Goal: Find specific page/section: Find specific page/section

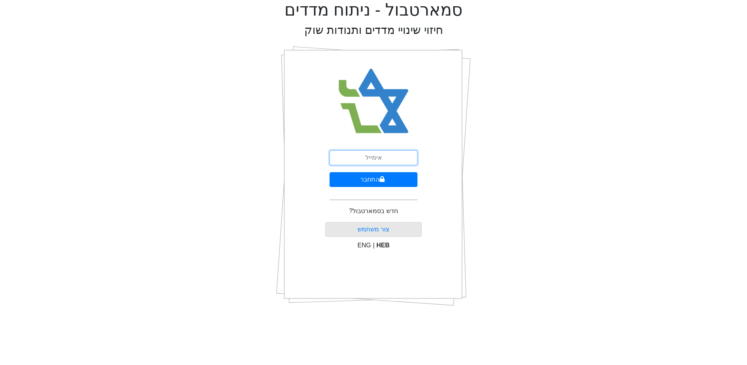
click at [365, 155] on input "email" at bounding box center [374, 157] width 88 height 15
type input "[EMAIL_ADDRESS][DOMAIN_NAME]"
click at [371, 184] on button "התחבר" at bounding box center [374, 179] width 88 height 15
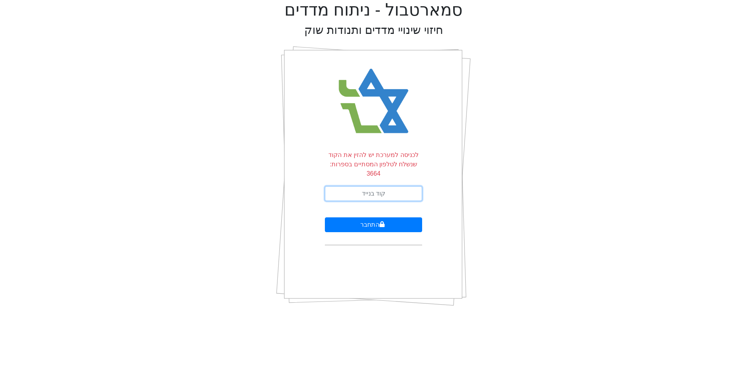
click at [376, 186] on input "text" at bounding box center [373, 193] width 97 height 15
click at [359, 186] on input "text" at bounding box center [373, 193] width 97 height 15
type input "975753"
click at [379, 219] on button "התחבר" at bounding box center [373, 224] width 97 height 15
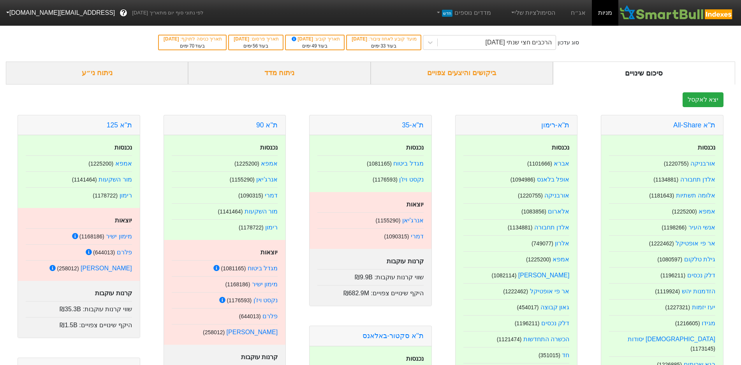
click at [577, 14] on link "אג״ח" at bounding box center [577, 13] width 27 height 26
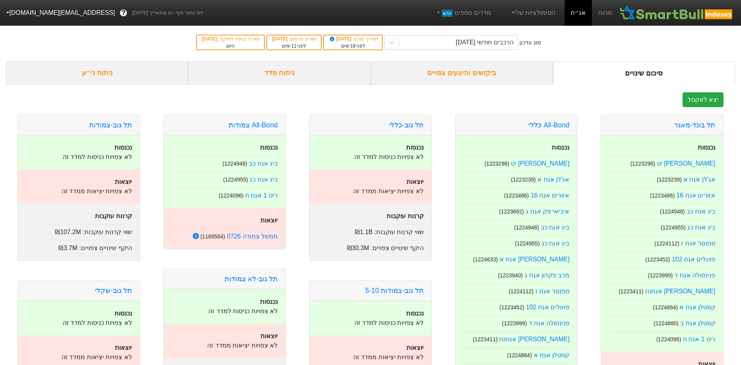
click at [475, 77] on div "ביקושים והיצעים צפויים" at bounding box center [461, 72] width 182 height 23
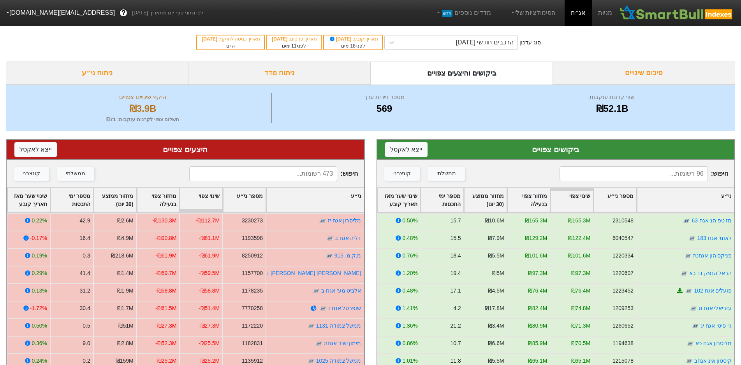
click at [298, 172] on input at bounding box center [263, 173] width 148 height 15
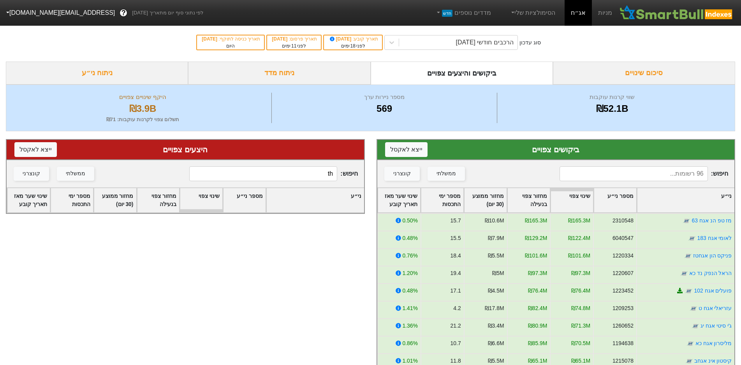
type input "t"
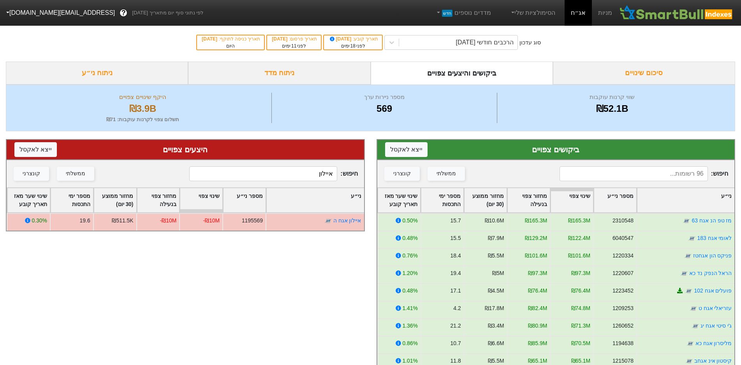
drag, startPoint x: 248, startPoint y: 177, endPoint x: 348, endPoint y: 176, distance: 100.0
click at [349, 176] on span "חיפוש : [PERSON_NAME]" at bounding box center [273, 173] width 169 height 15
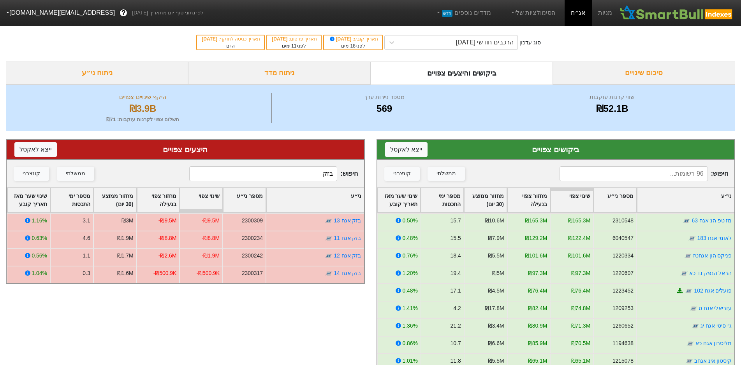
drag, startPoint x: 318, startPoint y: 173, endPoint x: 337, endPoint y: 174, distance: 19.5
click at [339, 174] on span "חיפוש : בזק" at bounding box center [273, 173] width 169 height 15
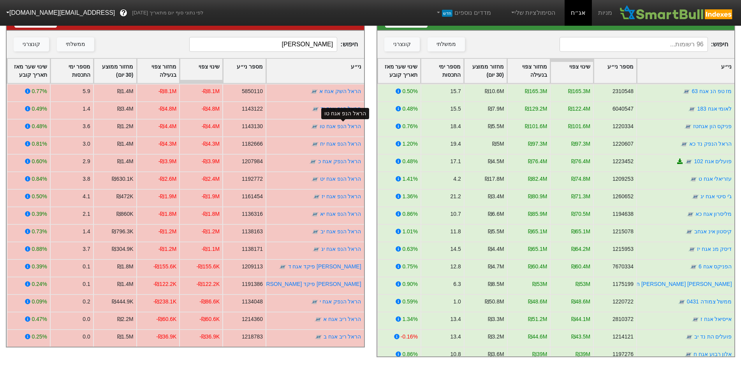
scroll to position [96, 0]
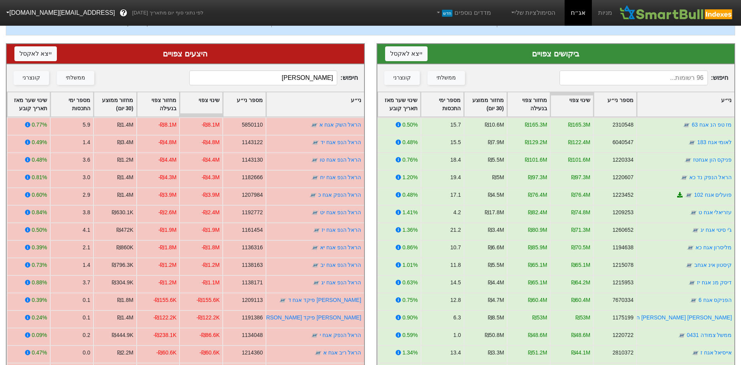
drag, startPoint x: 312, startPoint y: 79, endPoint x: 336, endPoint y: 78, distance: 23.8
click at [337, 78] on input "[PERSON_NAME]" at bounding box center [263, 77] width 148 height 15
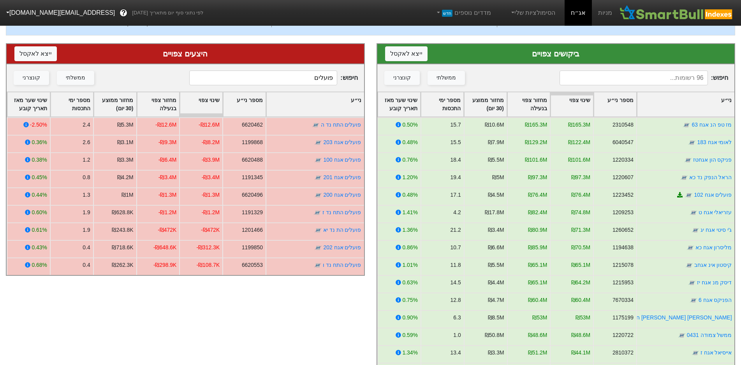
drag, startPoint x: 301, startPoint y: 74, endPoint x: 337, endPoint y: 75, distance: 36.6
click at [337, 75] on input "פועלים" at bounding box center [263, 77] width 148 height 15
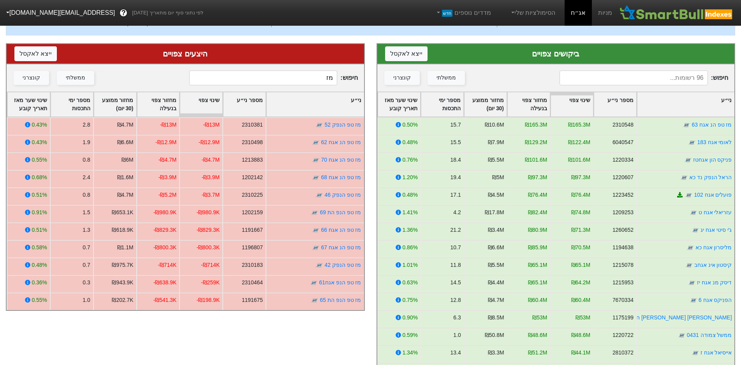
drag, startPoint x: 319, startPoint y: 78, endPoint x: 337, endPoint y: 76, distance: 18.0
click at [337, 76] on input "מז" at bounding box center [263, 77] width 148 height 15
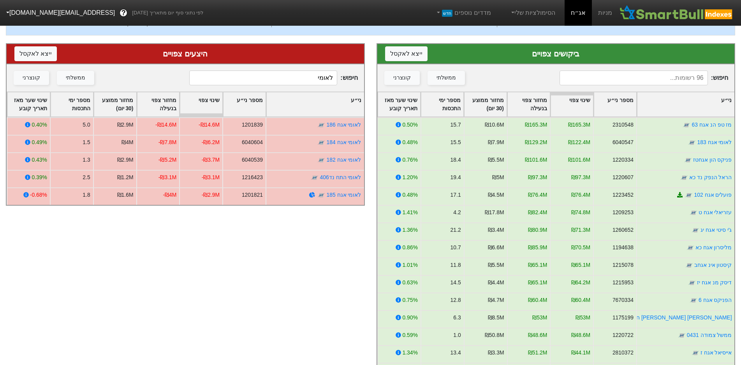
drag, startPoint x: 316, startPoint y: 79, endPoint x: 339, endPoint y: 81, distance: 23.8
click at [340, 81] on span "חיפוש : לאומי" at bounding box center [273, 77] width 169 height 15
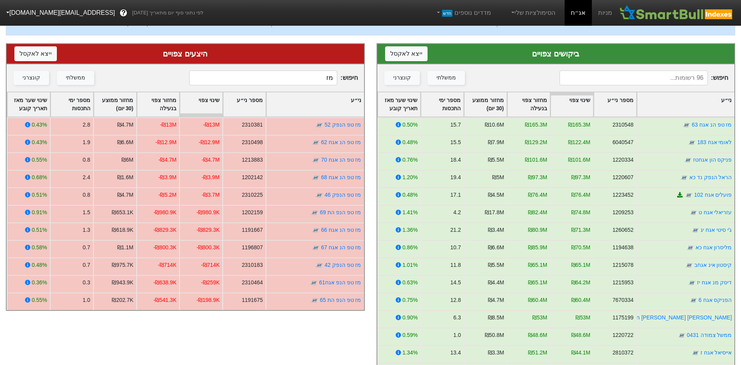
drag, startPoint x: 315, startPoint y: 81, endPoint x: 337, endPoint y: 79, distance: 21.5
click at [337, 79] on input "מז" at bounding box center [263, 77] width 148 height 15
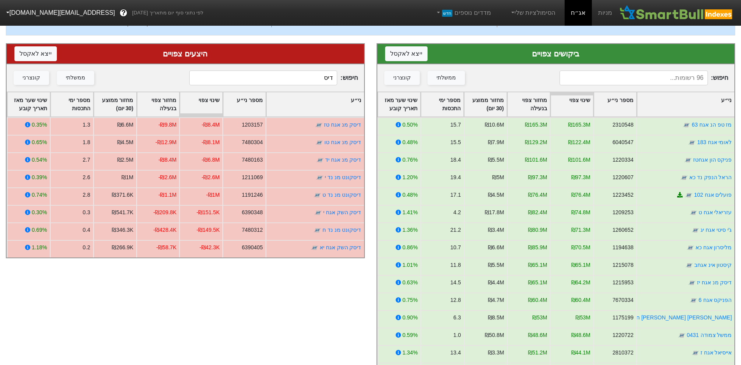
drag, startPoint x: 316, startPoint y: 81, endPoint x: 342, endPoint y: 79, distance: 25.4
click at [342, 79] on span "חיפוש : דיס" at bounding box center [273, 77] width 169 height 15
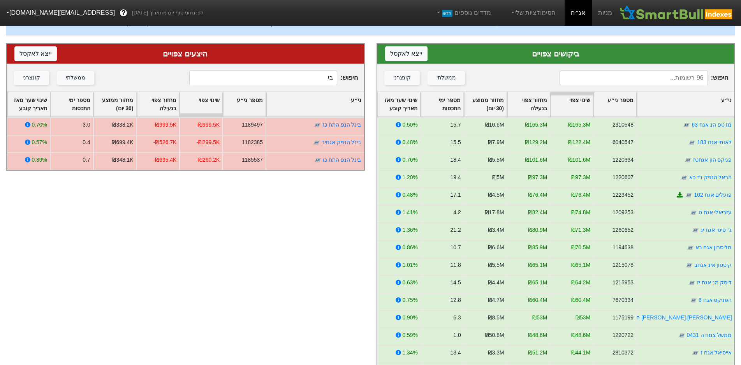
type input "ב"
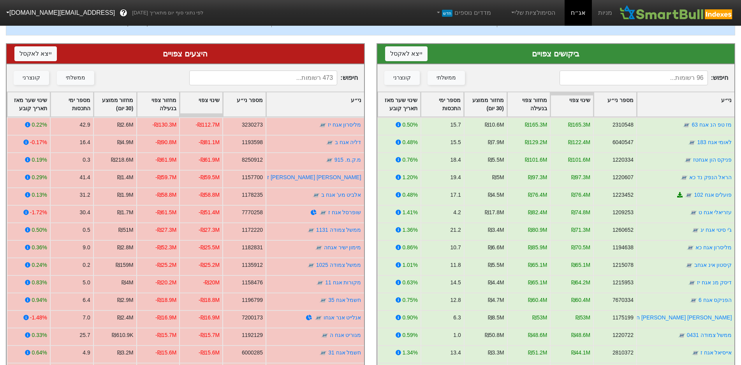
click at [670, 78] on input at bounding box center [633, 77] width 148 height 15
click at [659, 78] on input at bounding box center [633, 77] width 148 height 15
click at [657, 77] on input at bounding box center [633, 77] width 148 height 15
click at [290, 78] on input at bounding box center [263, 77] width 148 height 15
click at [614, 79] on input at bounding box center [633, 77] width 148 height 15
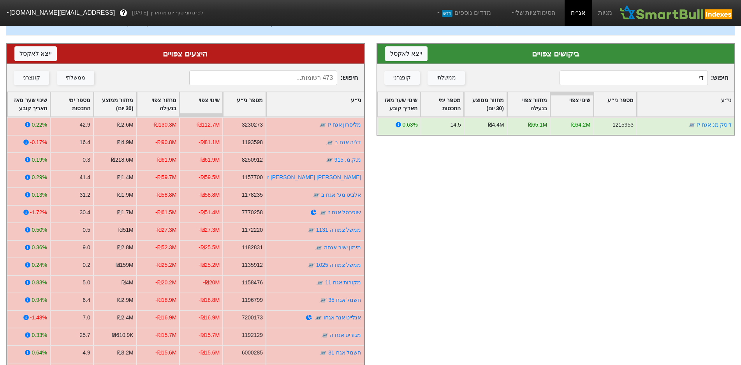
type input "ד"
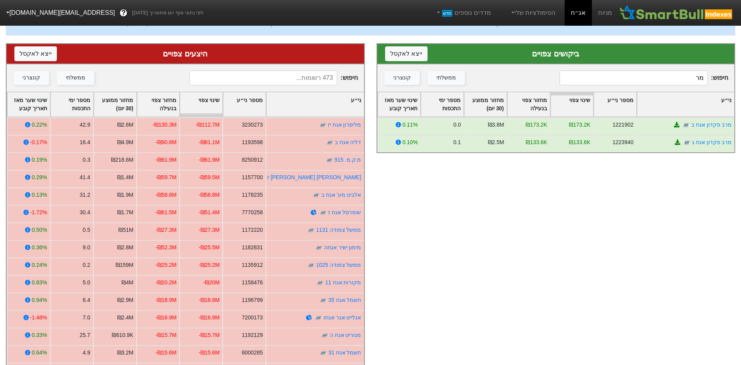
type input "מ"
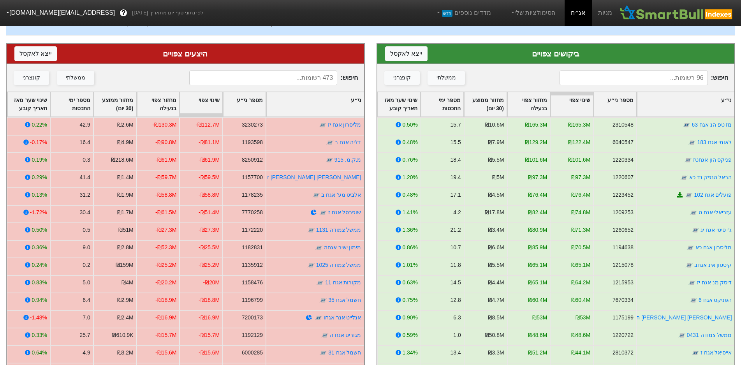
click at [286, 77] on input at bounding box center [263, 77] width 148 height 15
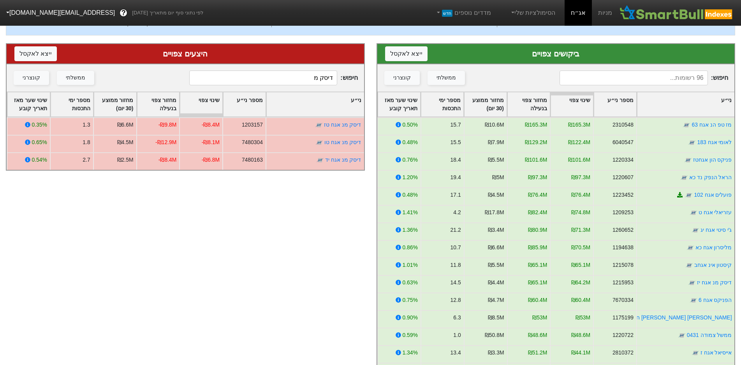
drag, startPoint x: 311, startPoint y: 77, endPoint x: 352, endPoint y: 77, distance: 41.3
click at [352, 77] on span "חיפוש : דיסק מ" at bounding box center [273, 77] width 169 height 15
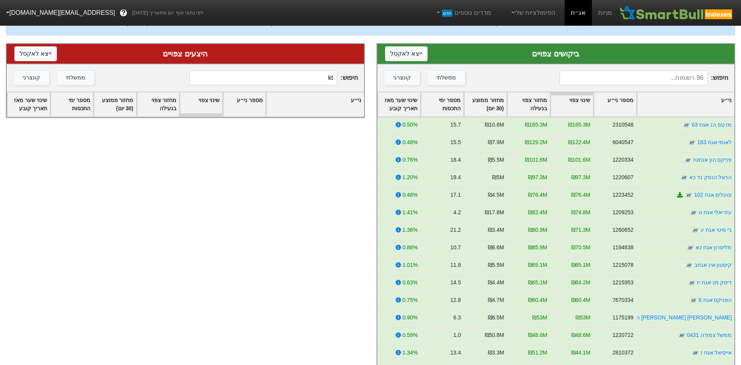
type input "k"
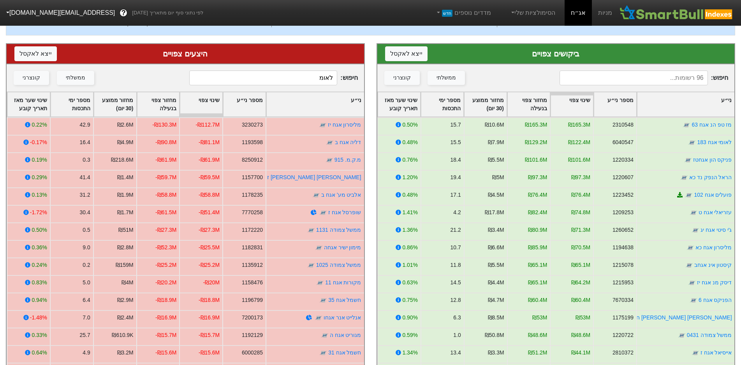
type input "לאומי"
